Goal: Task Accomplishment & Management: Manage account settings

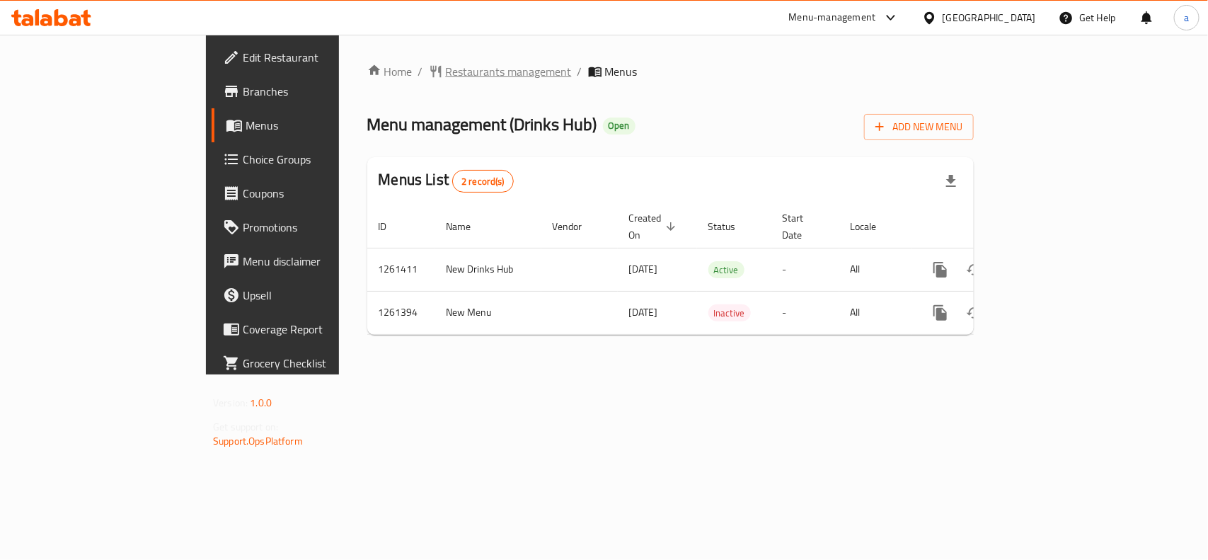
click at [446, 75] on span "Restaurants management" at bounding box center [509, 71] width 126 height 17
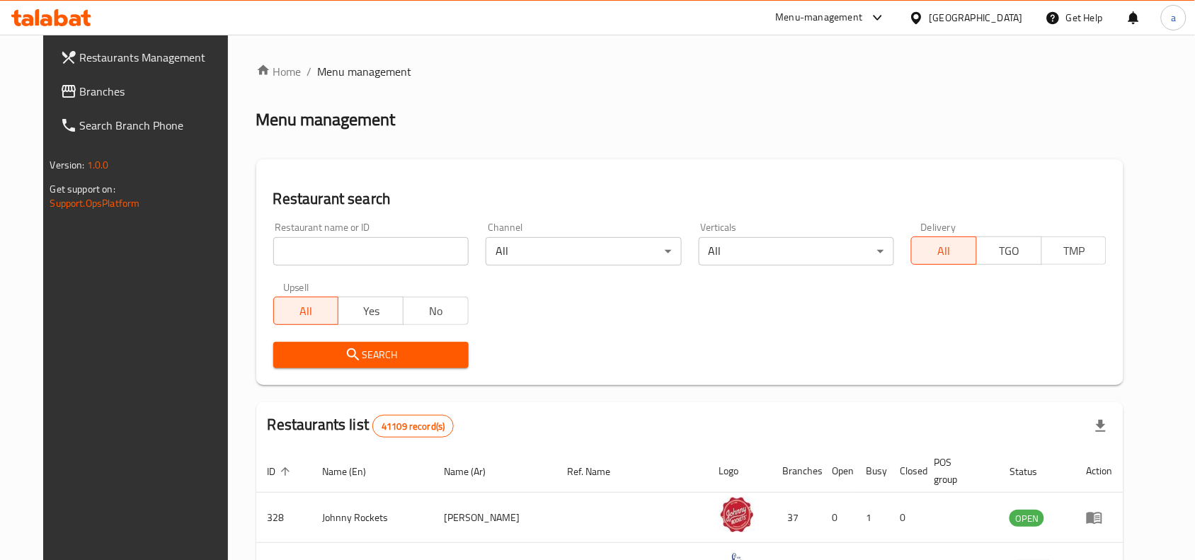
click at [100, 91] on span "Branches" at bounding box center [155, 91] width 151 height 17
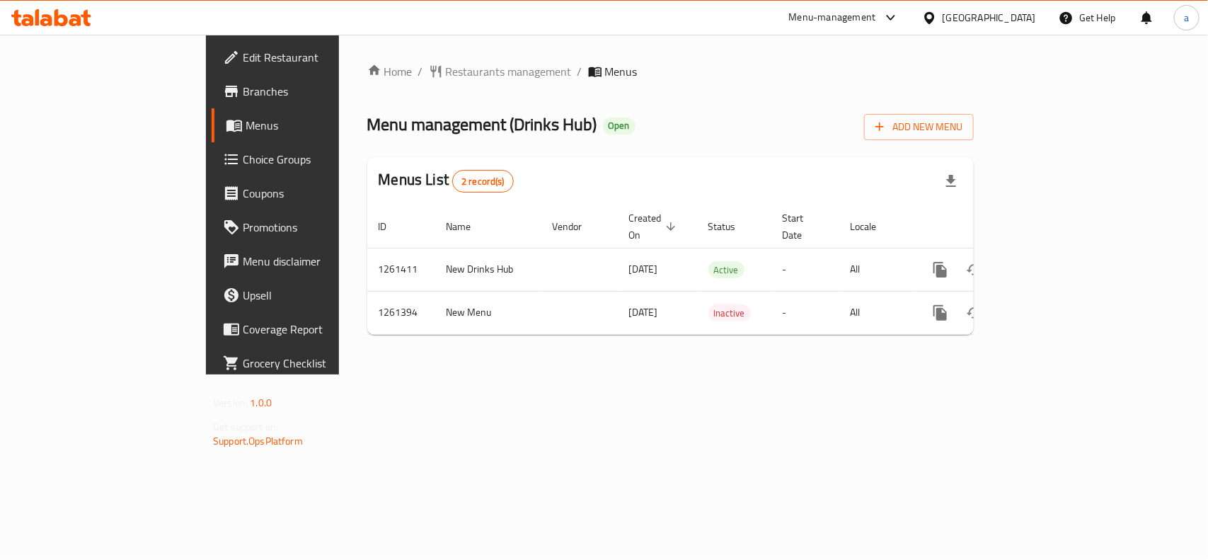
click at [243, 167] on span "Choice Groups" at bounding box center [320, 159] width 154 height 17
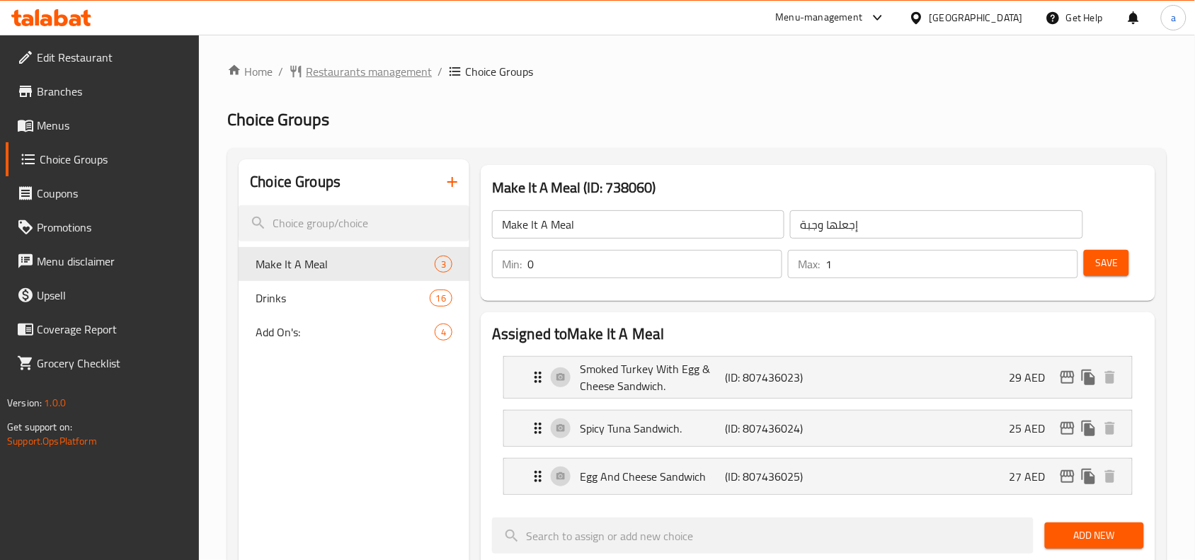
click at [358, 71] on span "Restaurants management" at bounding box center [369, 71] width 126 height 17
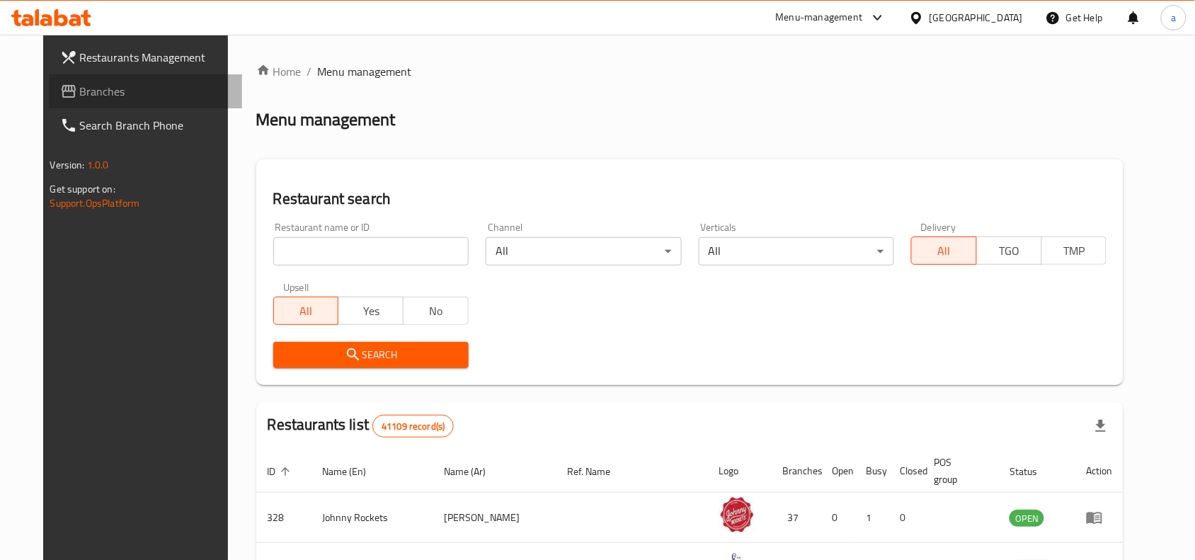
click at [121, 93] on span "Branches" at bounding box center [155, 91] width 151 height 17
